Goal: Navigation & Orientation: Find specific page/section

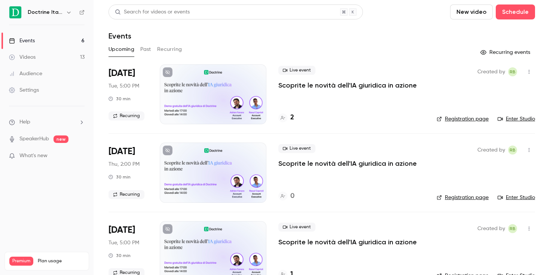
click at [292, 118] on h4 "2" at bounding box center [292, 118] width 4 height 10
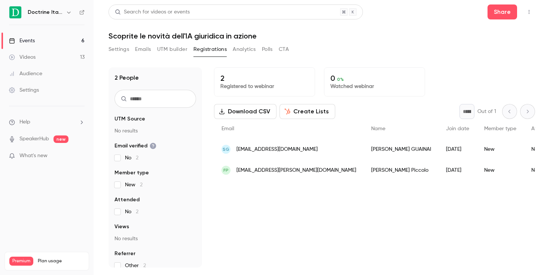
click at [77, 38] on link "Events 6" at bounding box center [47, 41] width 94 height 16
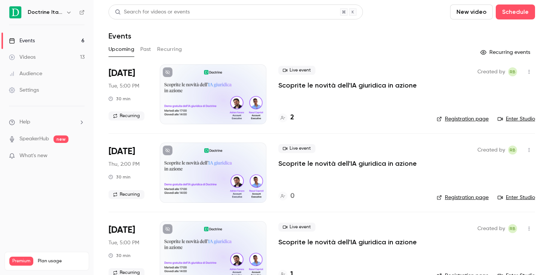
click at [71, 15] on button "button" at bounding box center [68, 12] width 9 height 9
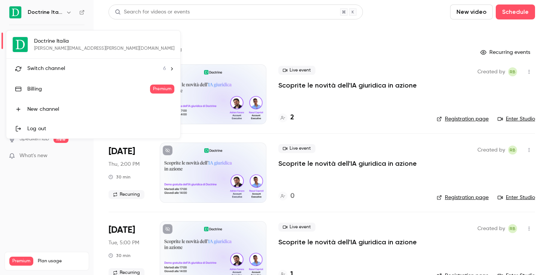
click at [68, 71] on div "Switch channel 6" at bounding box center [96, 69] width 139 height 8
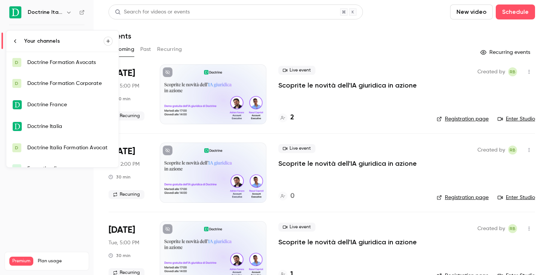
click at [82, 151] on div "Doctrine Italia Formation Avocat" at bounding box center [69, 147] width 85 height 7
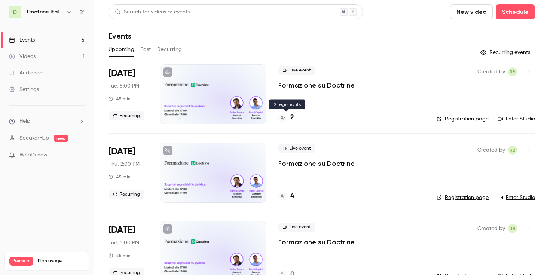
click at [291, 118] on h4 "2" at bounding box center [292, 118] width 4 height 10
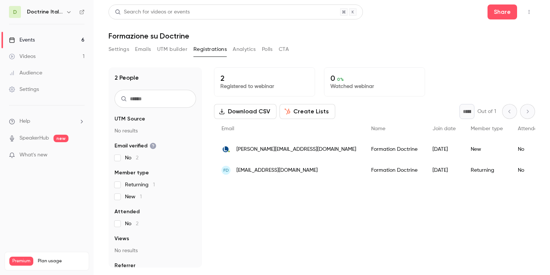
click at [68, 11] on icon "button" at bounding box center [69, 12] width 6 height 6
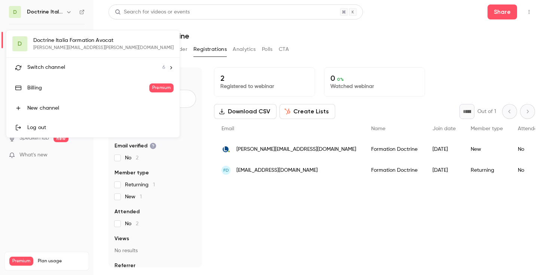
click at [69, 44] on div "D Doctrine Italia Formation Avocat [EMAIL_ADDRESS][DOMAIN_NAME] Switch channel …" at bounding box center [92, 83] width 173 height 107
click at [60, 72] on li "Switch channel 6" at bounding box center [92, 68] width 173 height 20
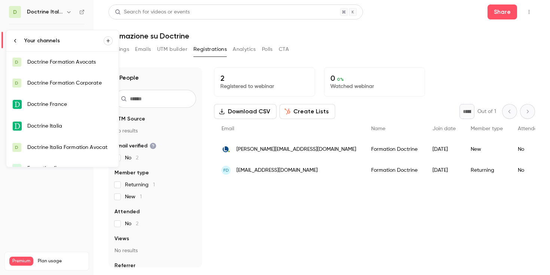
click at [65, 120] on link "Doctrine Italia" at bounding box center [62, 126] width 112 height 22
